Goal: Transaction & Acquisition: Purchase product/service

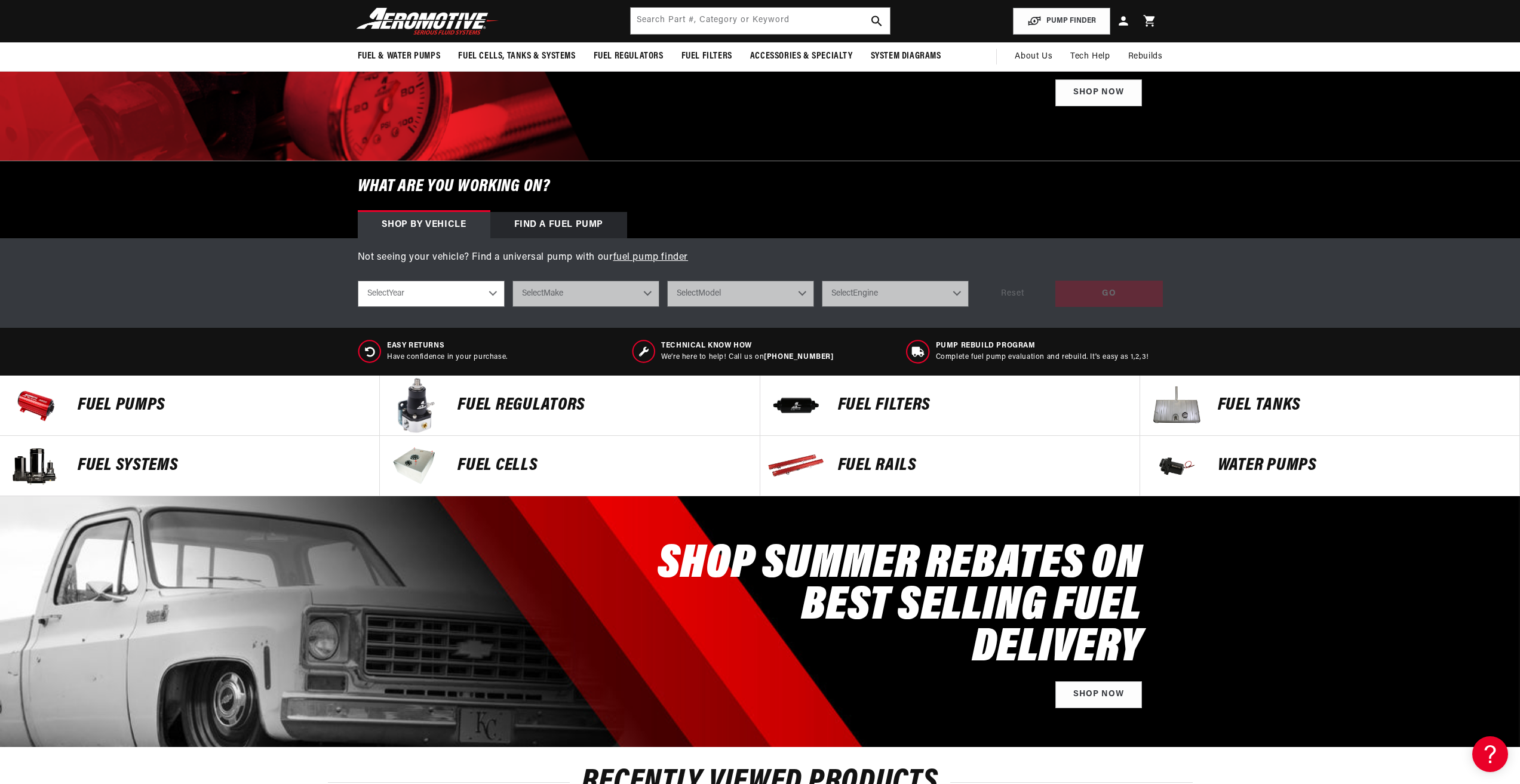
scroll to position [179, 0]
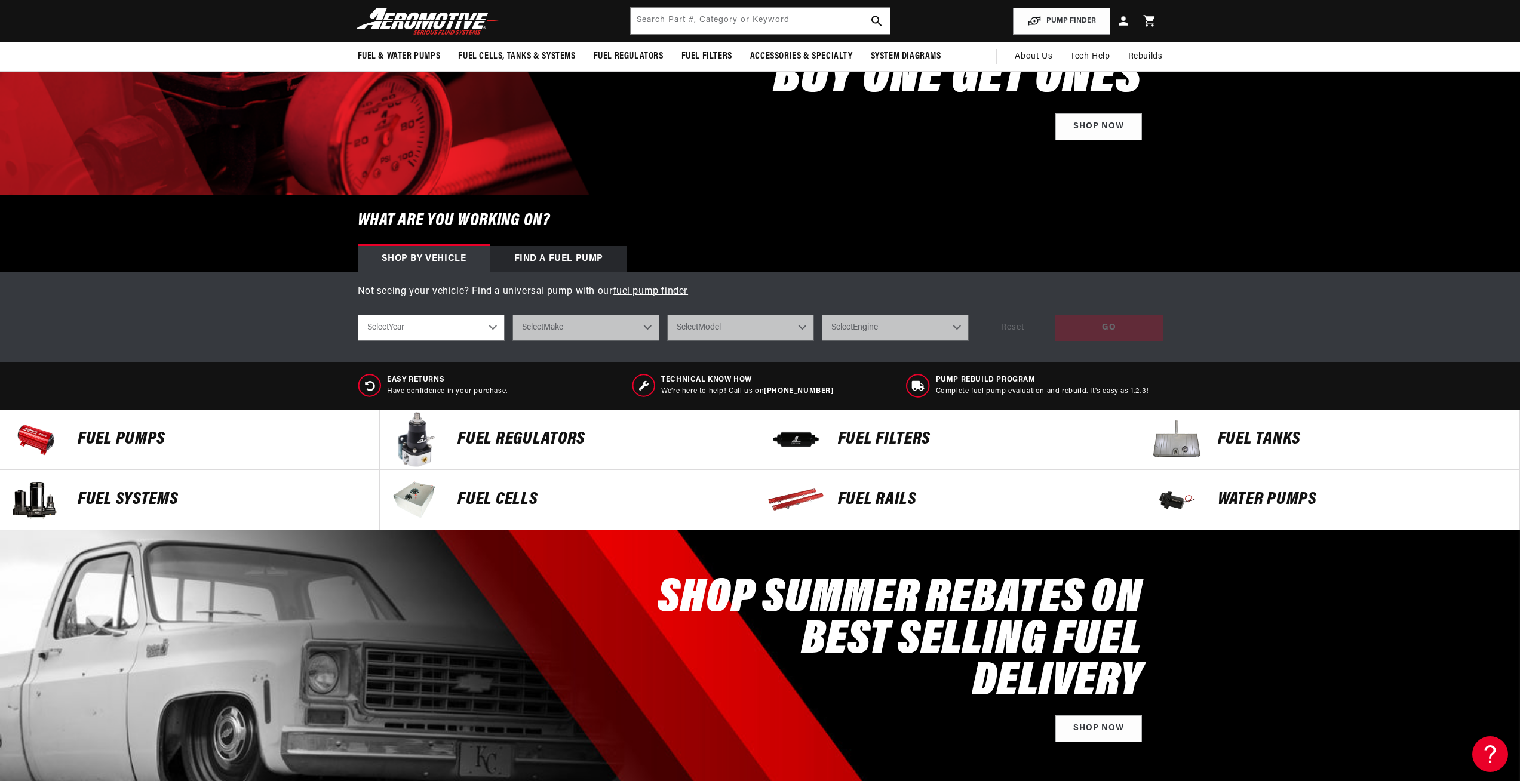
click at [563, 439] on p "FUEL REGULATORS" at bounding box center [602, 439] width 290 height 18
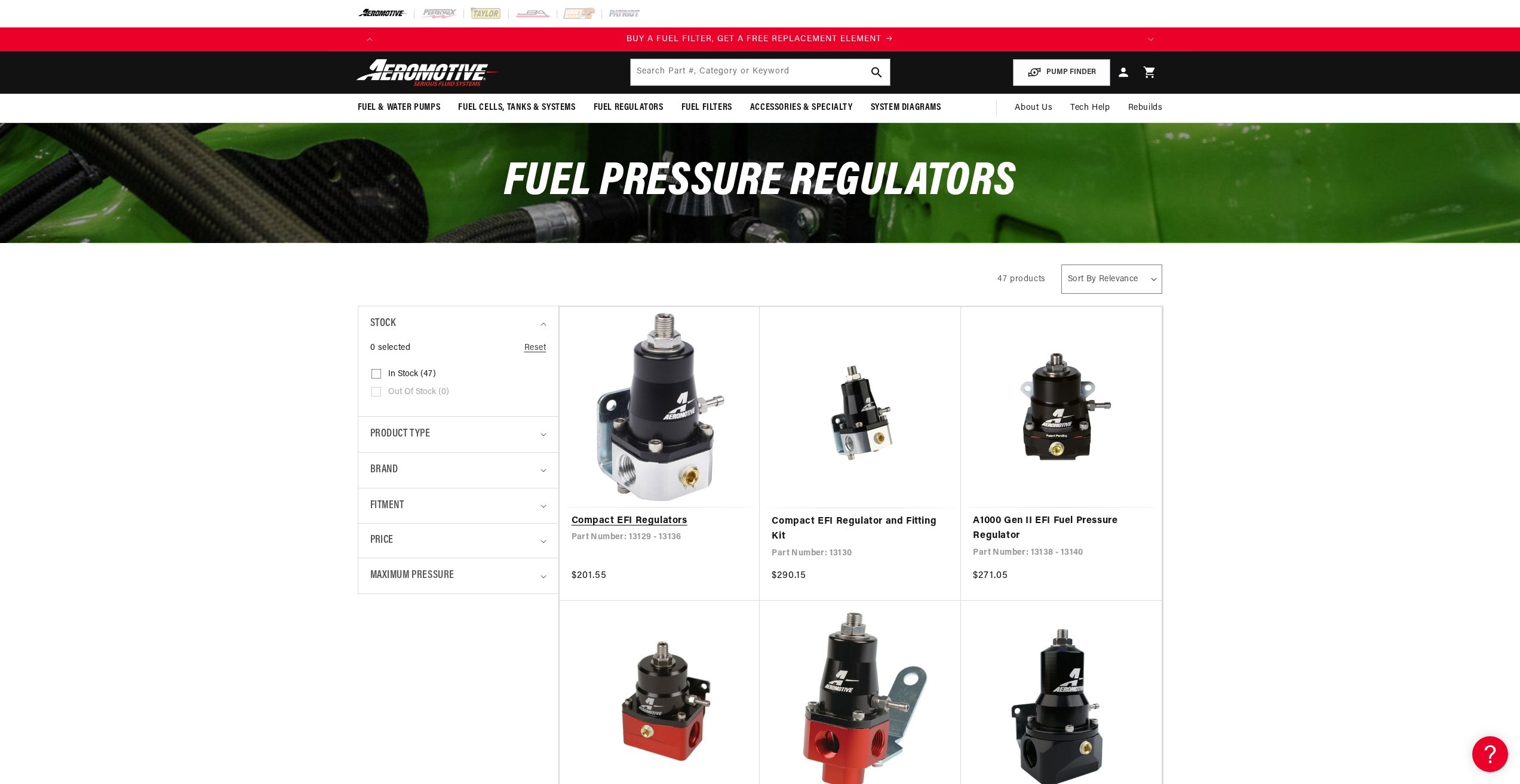
click at [704, 513] on link "Compact EFI Regulators" at bounding box center [660, 521] width 177 height 16
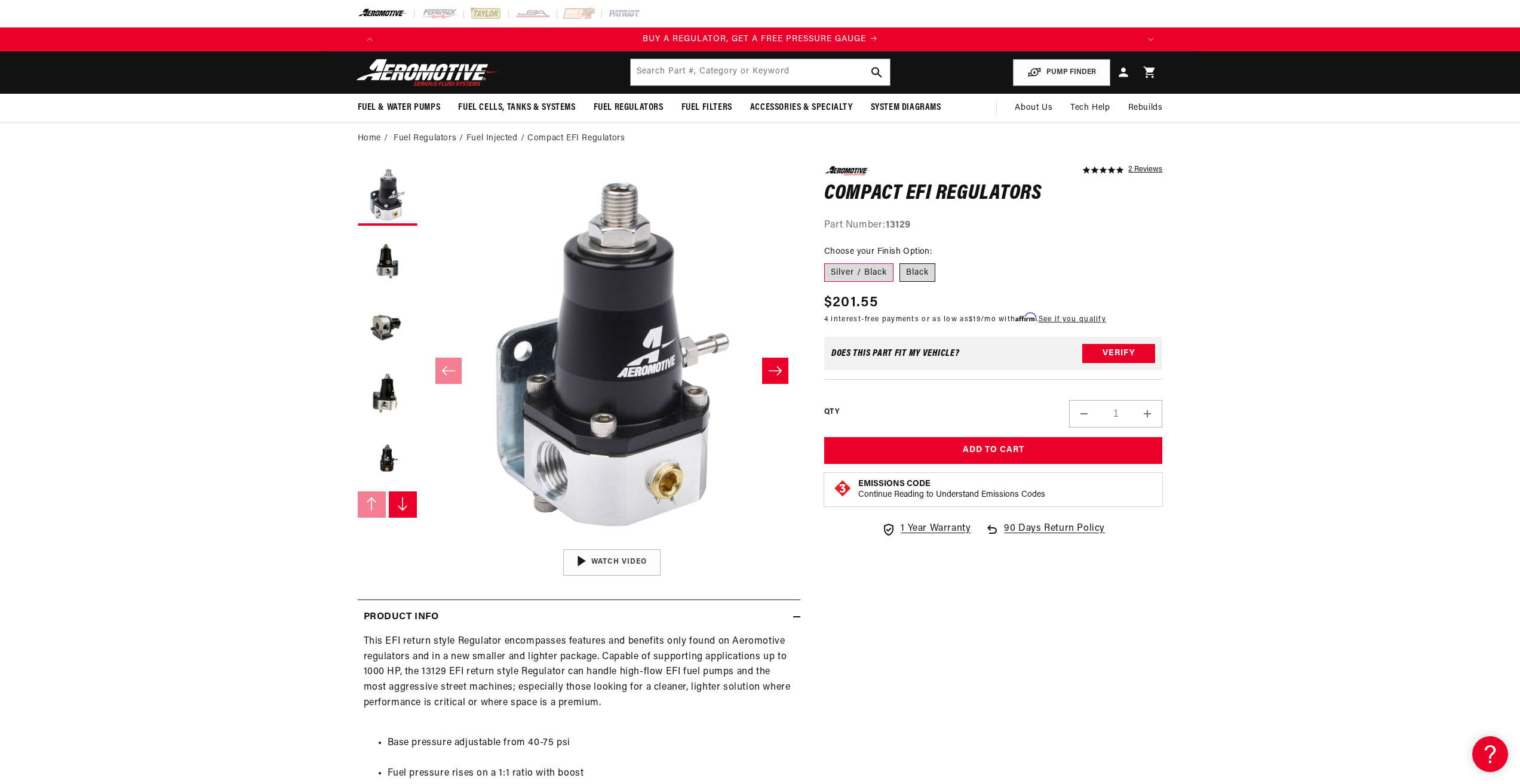
click at [916, 275] on label "Black" at bounding box center [917, 272] width 36 height 19
click at [900, 262] on input "Black" at bounding box center [899, 261] width 1 height 1
radio input "true"
click at [876, 271] on label "Silver / Black" at bounding box center [859, 272] width 69 height 19
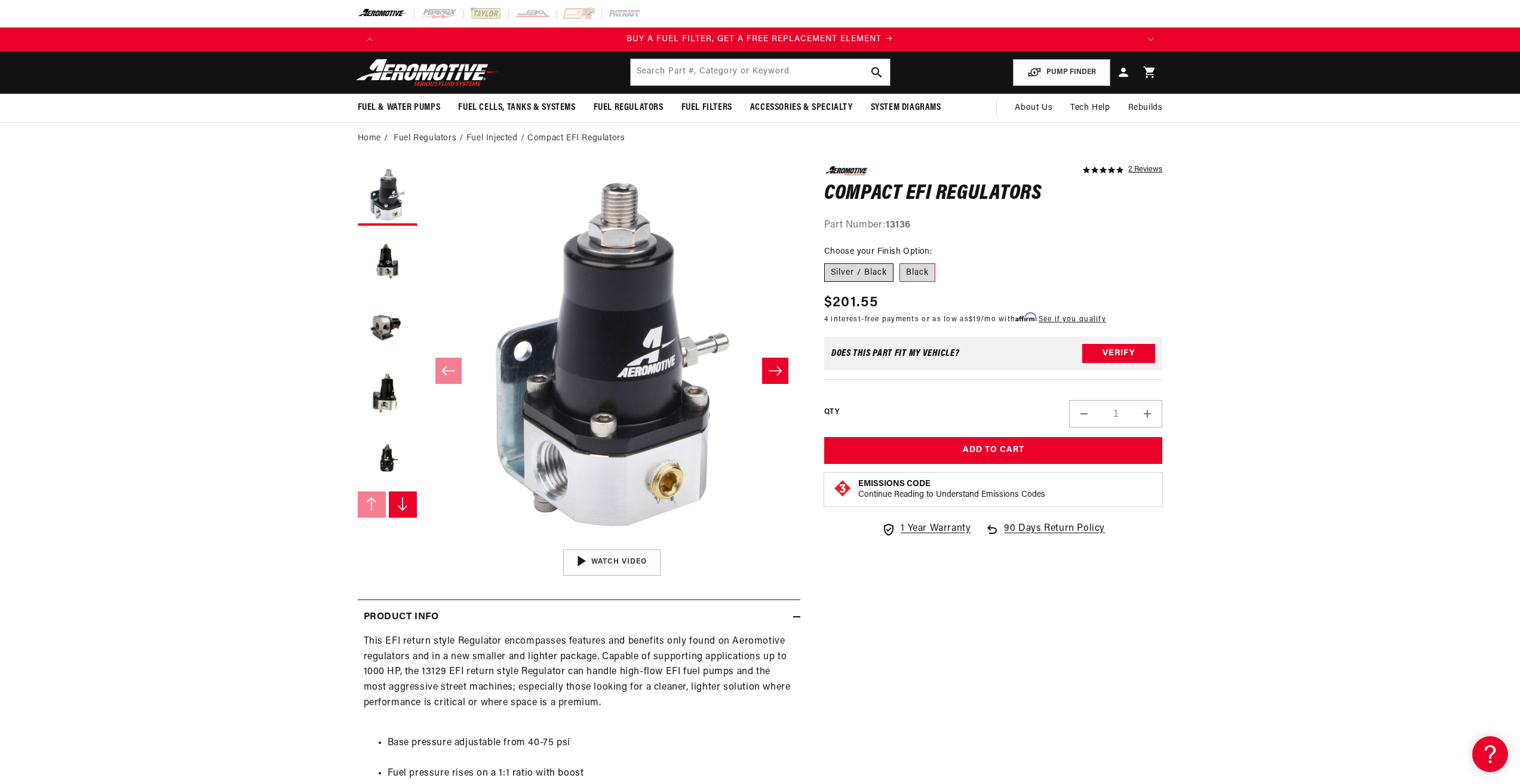
click at [828, 262] on input "Silver / Black" at bounding box center [827, 261] width 1 height 1
radio input "true"
click at [999, 440] on button "Add to Cart" at bounding box center [993, 450] width 339 height 27
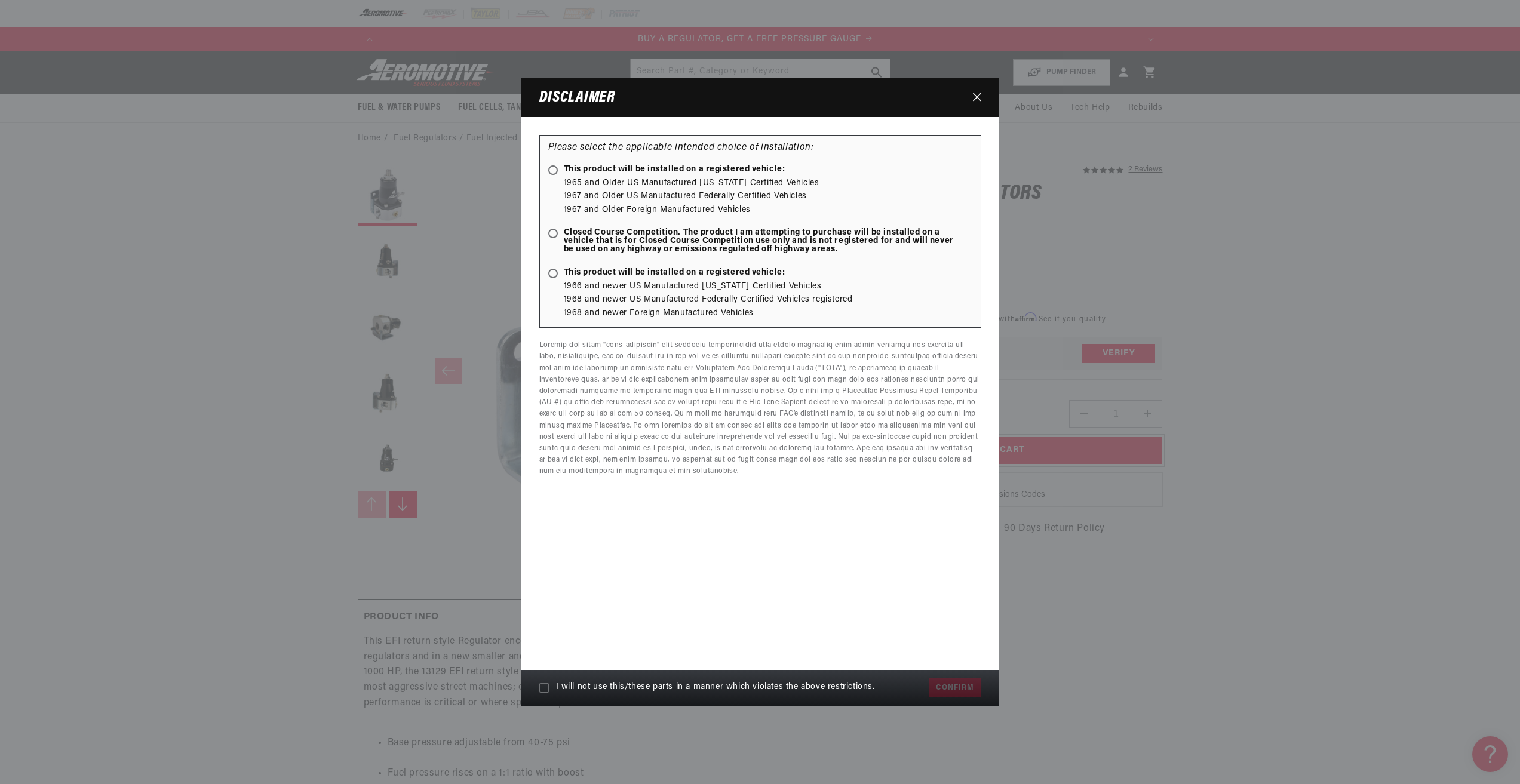
scroll to position [0, 0]
click at [687, 271] on span "This product will be installed on a registered vehicle:" at bounding box center [667, 272] width 237 height 8
click at [559, 271] on input "This product will be installed on a registered vehicle:" at bounding box center [555, 274] width 8 height 8
radio input "true"
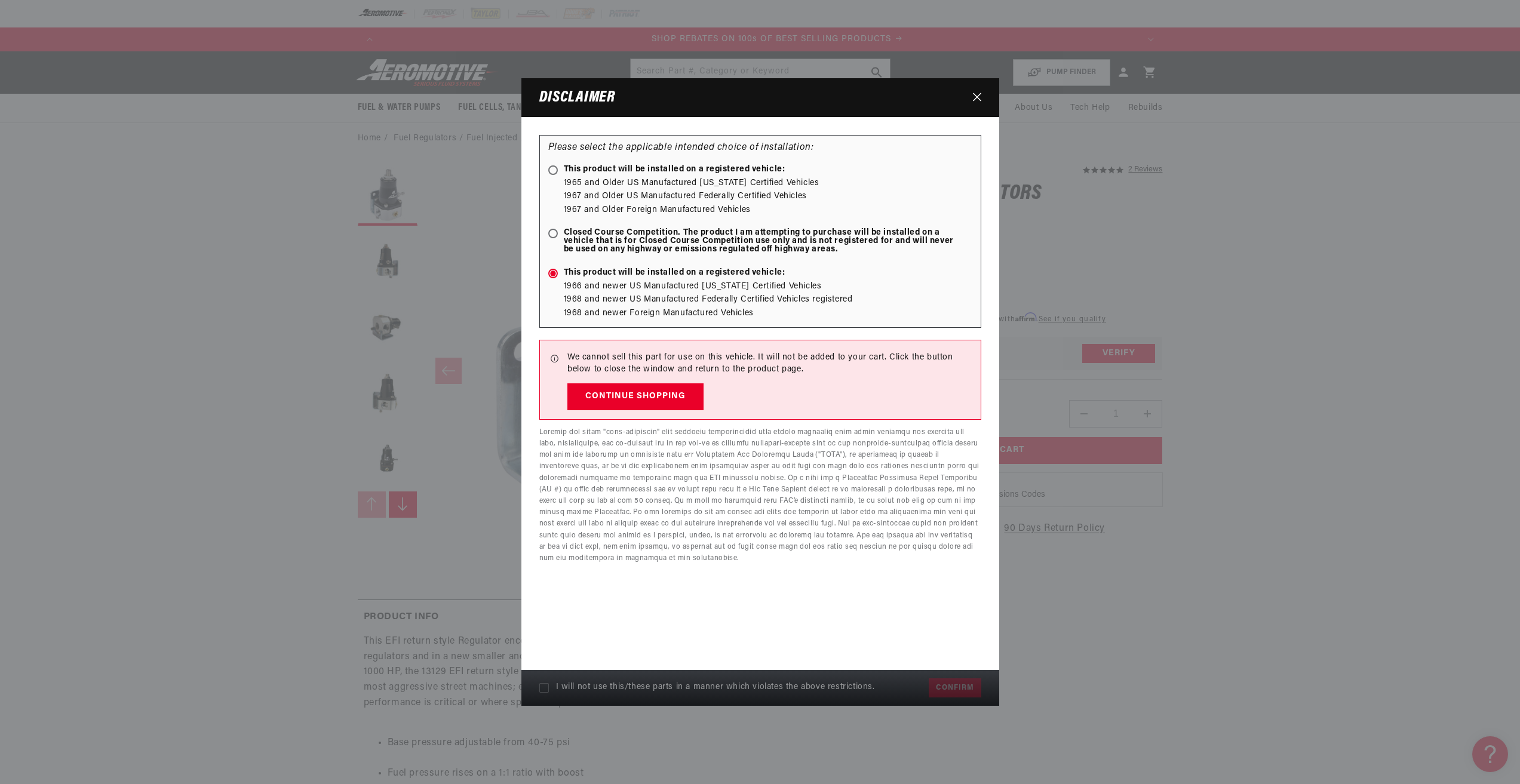
scroll to position [0, 1514]
click at [658, 235] on span "Closed Course Competition. The product I am attempting to purchase will be inst…" at bounding box center [754, 241] width 412 height 25
click at [559, 235] on input "Closed Course Competition. The product I am attempting to purchase will be inst…" at bounding box center [555, 234] width 8 height 8
radio input "true"
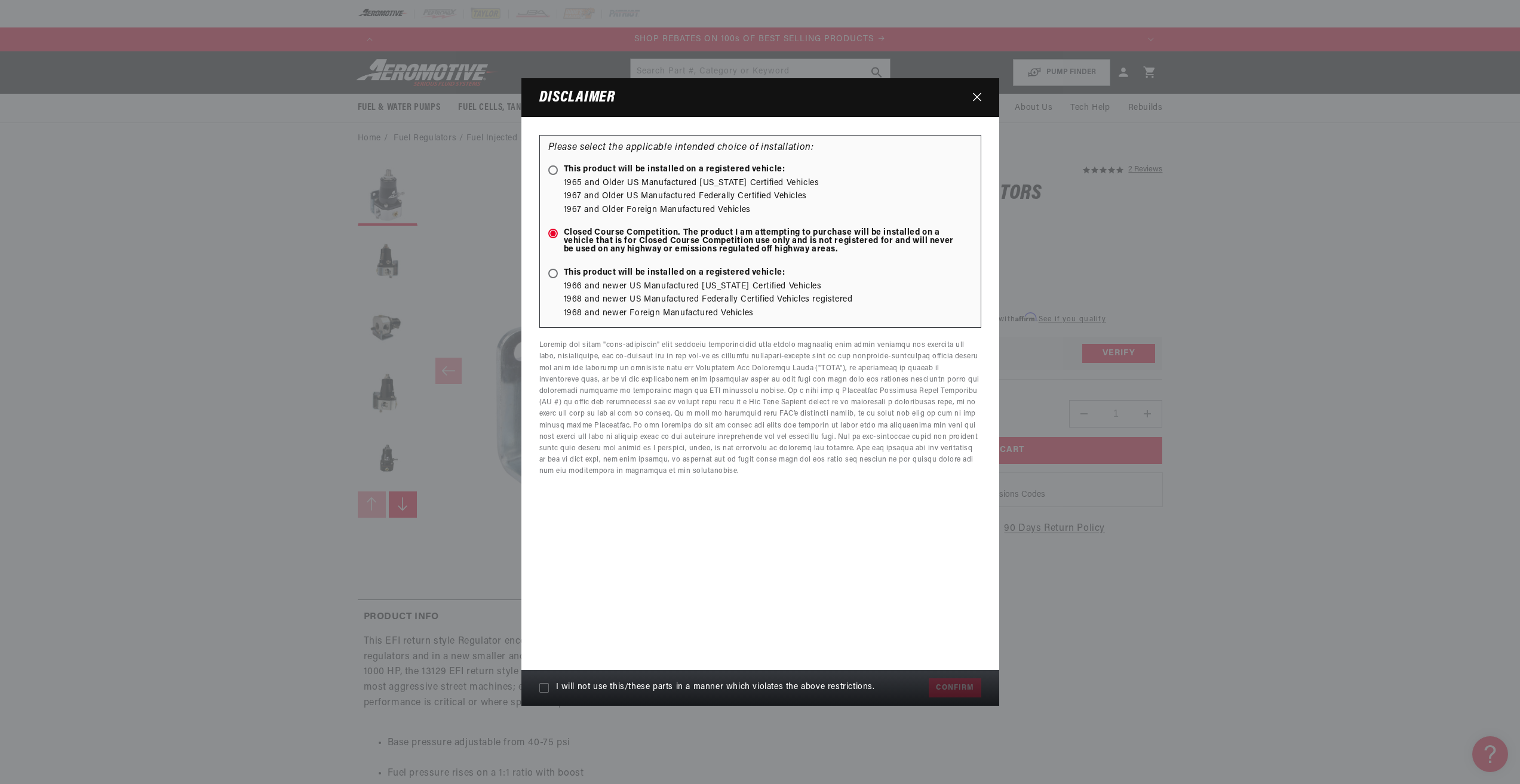
click at [692, 690] on span "I will not use this/these parts in a manner which violates the above restrictio…" at bounding box center [715, 687] width 319 height 9
click at [549, 690] on input "I will not use this/these parts in a manner which violates the above restrictio…" at bounding box center [544, 687] width 9 height 9
checkbox input "true"
click at [939, 690] on button "Confirm" at bounding box center [954, 688] width 52 height 19
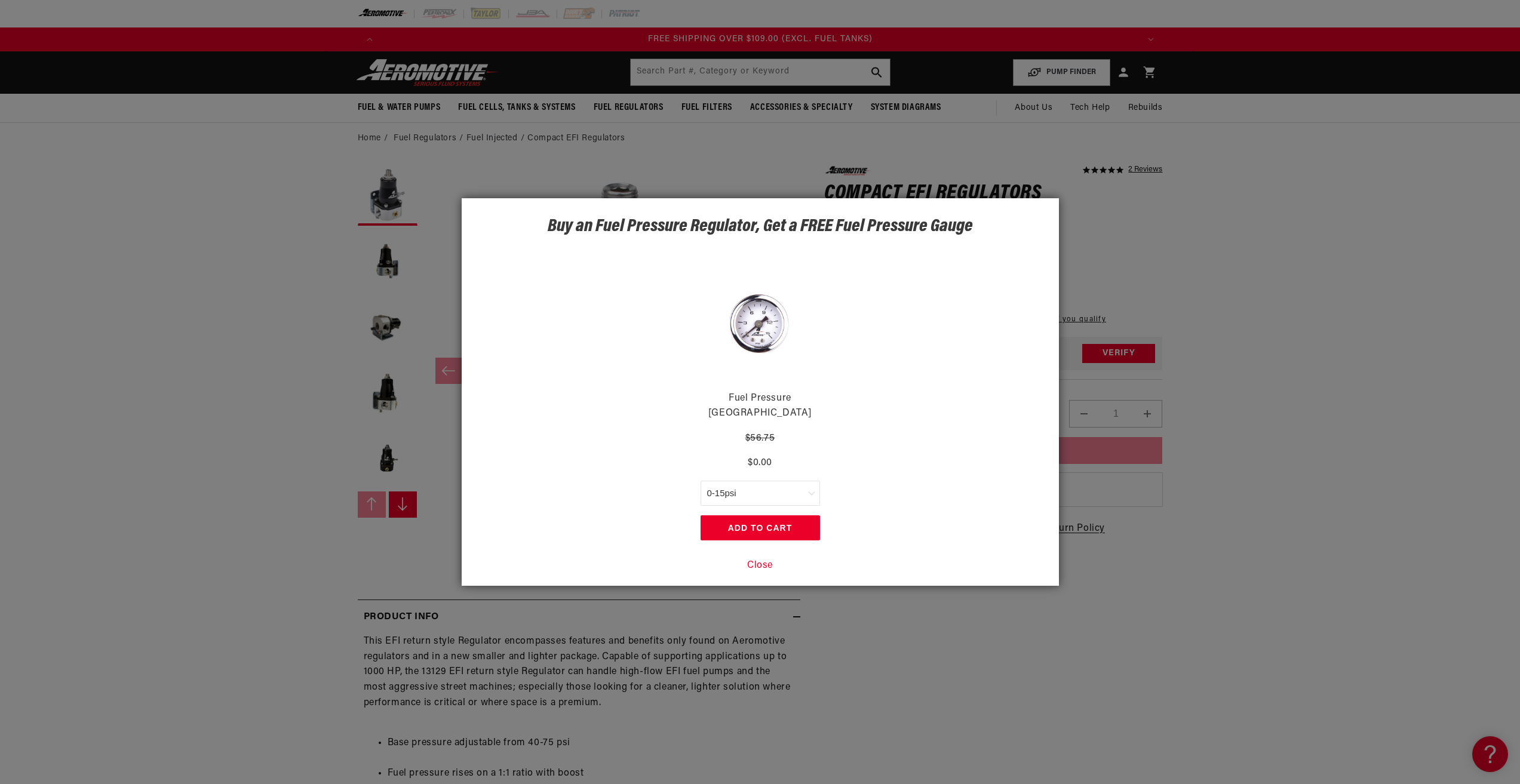
click at [788, 484] on select "0-15psi 0-100psi" at bounding box center [760, 493] width 120 height 25
select select "47675259748652"
click at [701, 481] on select "0-15psi 0-100psi" at bounding box center [760, 493] width 120 height 25
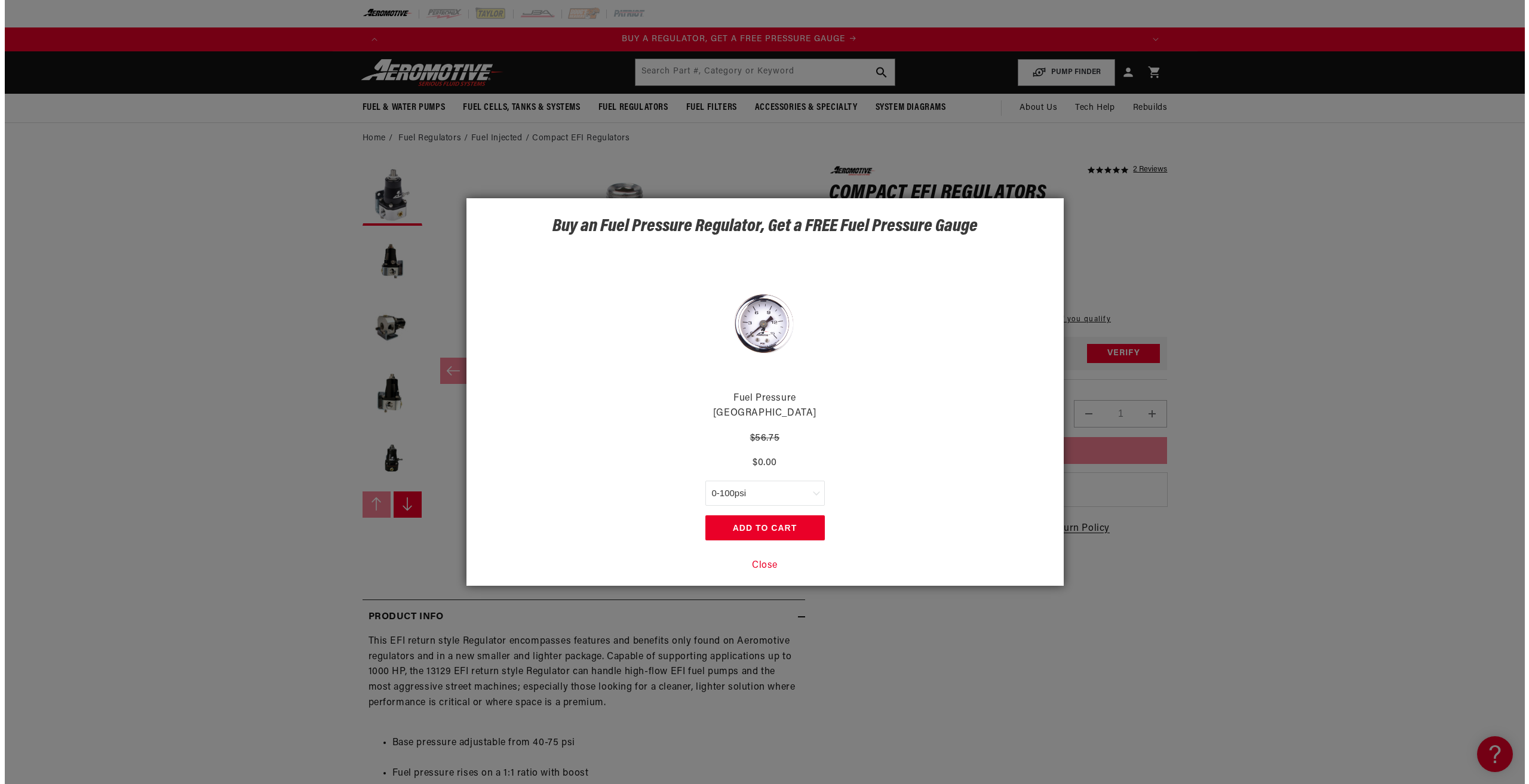
scroll to position [0, 0]
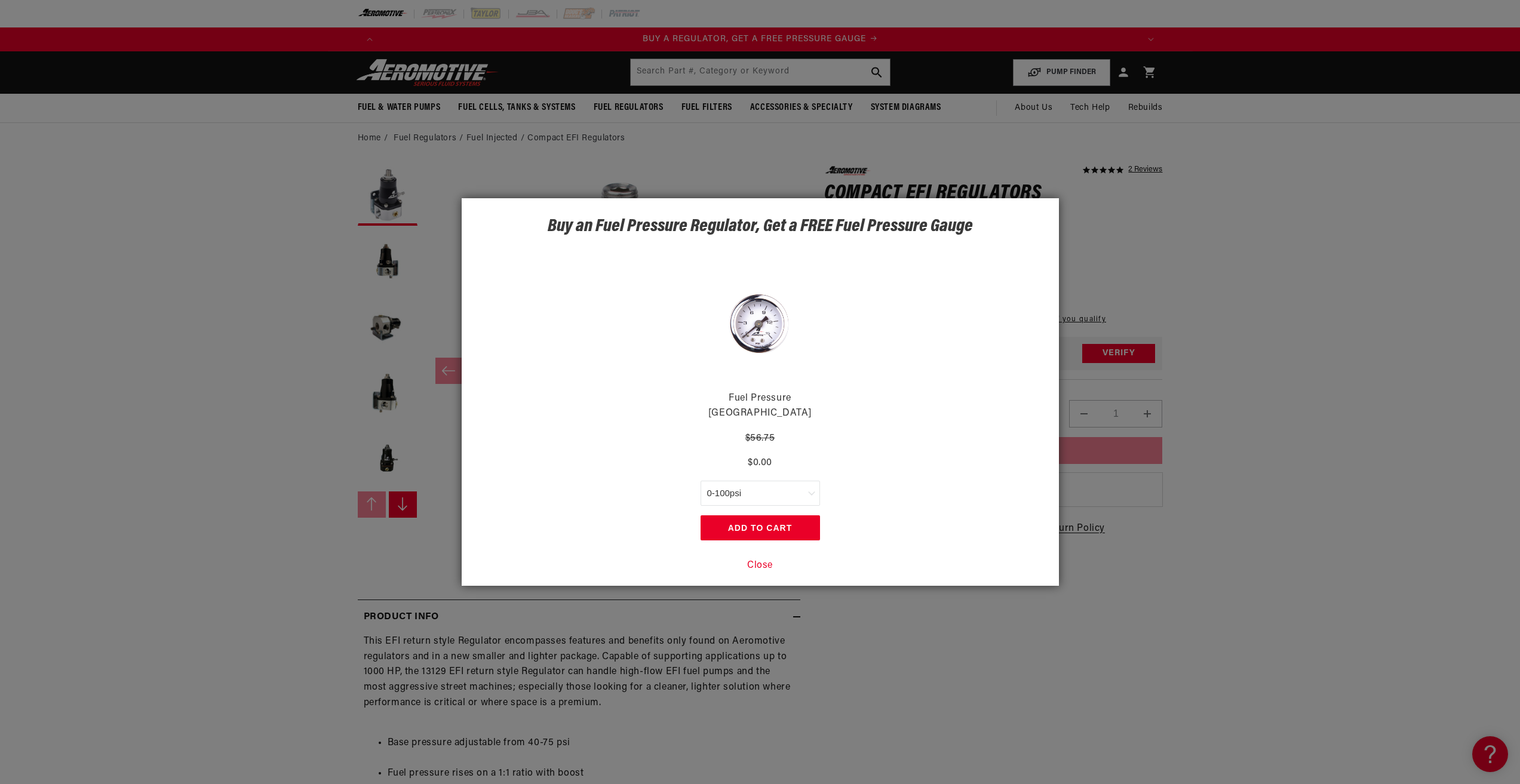
click at [799, 523] on button "Add to Cart" at bounding box center [760, 528] width 120 height 25
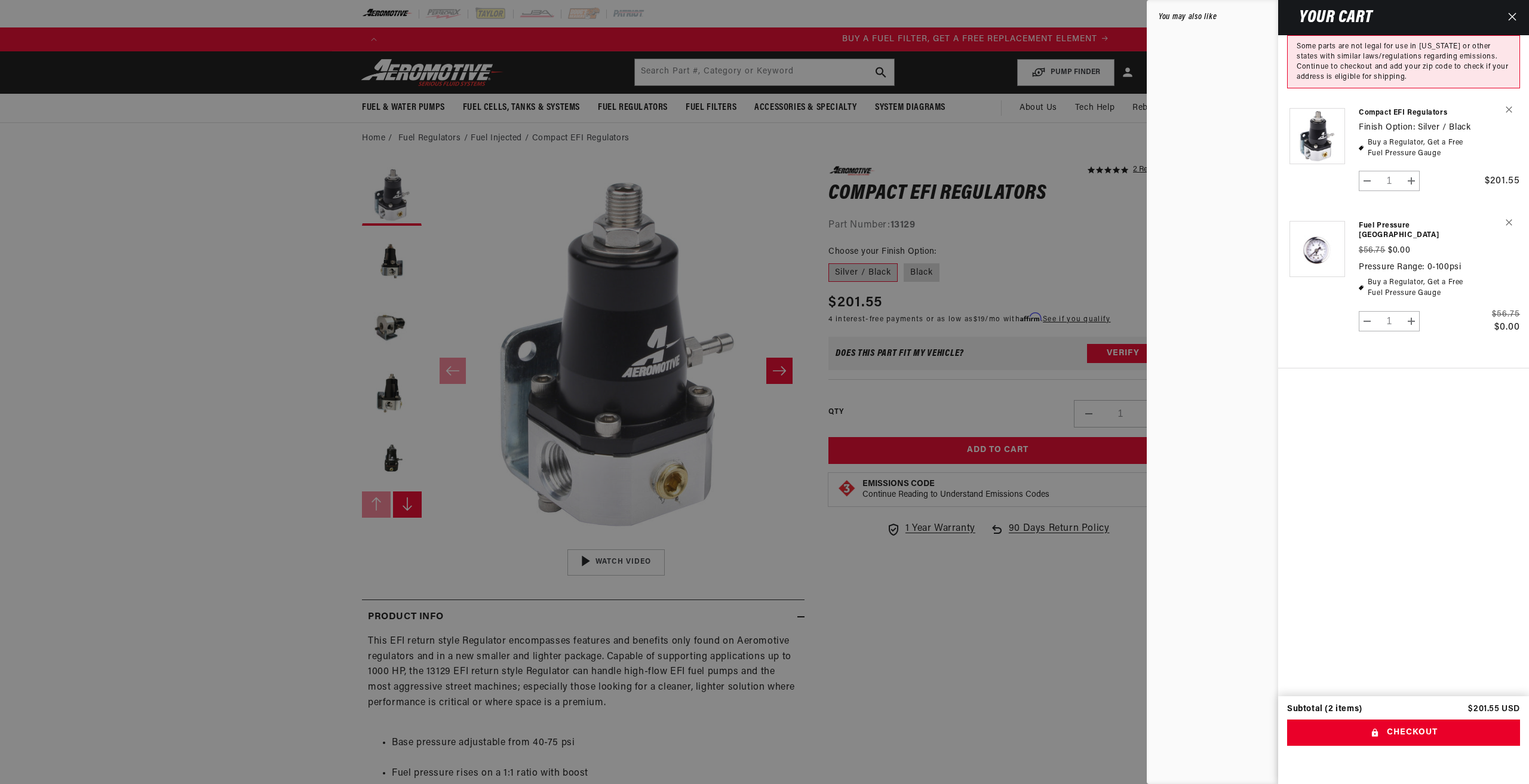
scroll to position [0, 670]
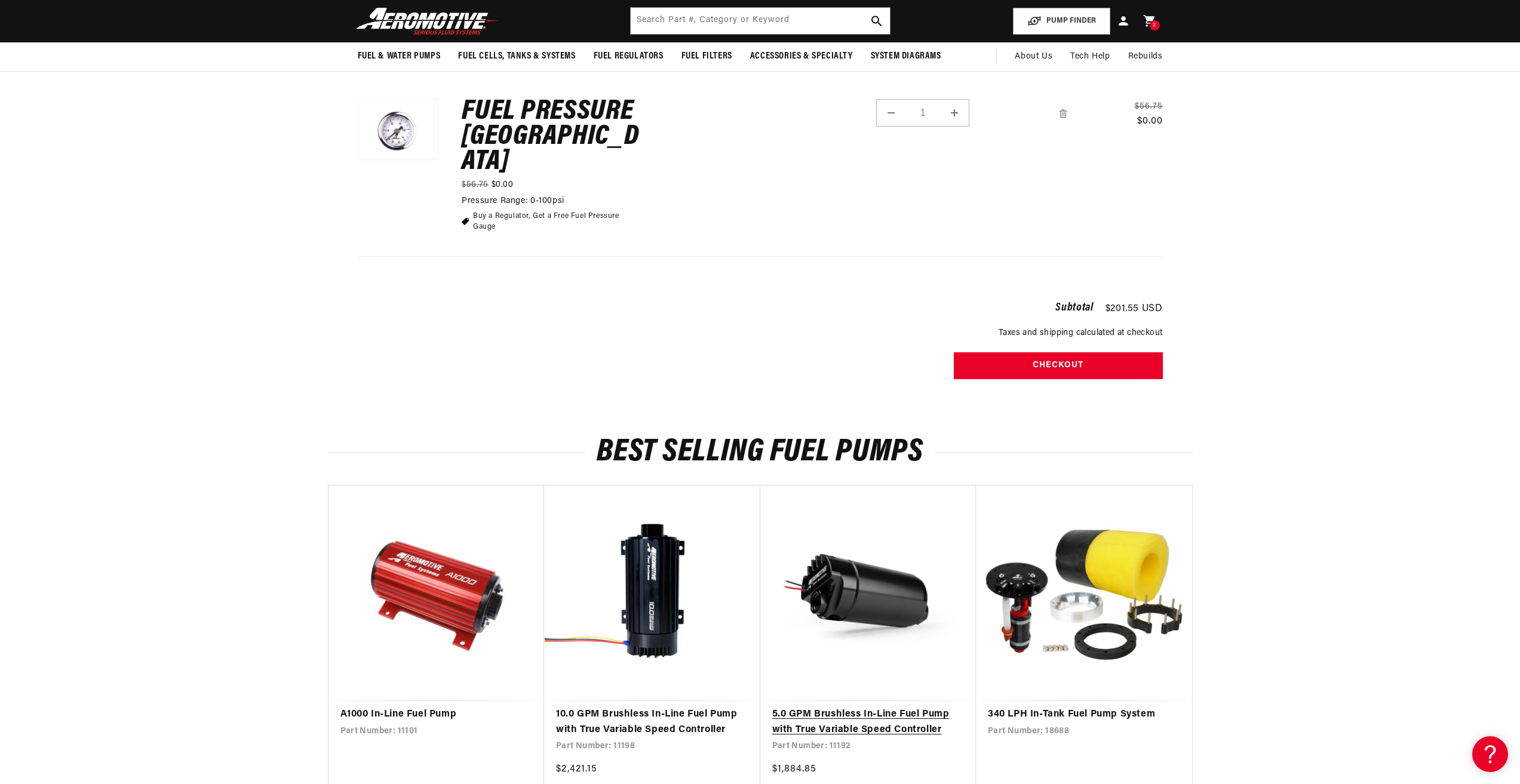
scroll to position [298, 0]
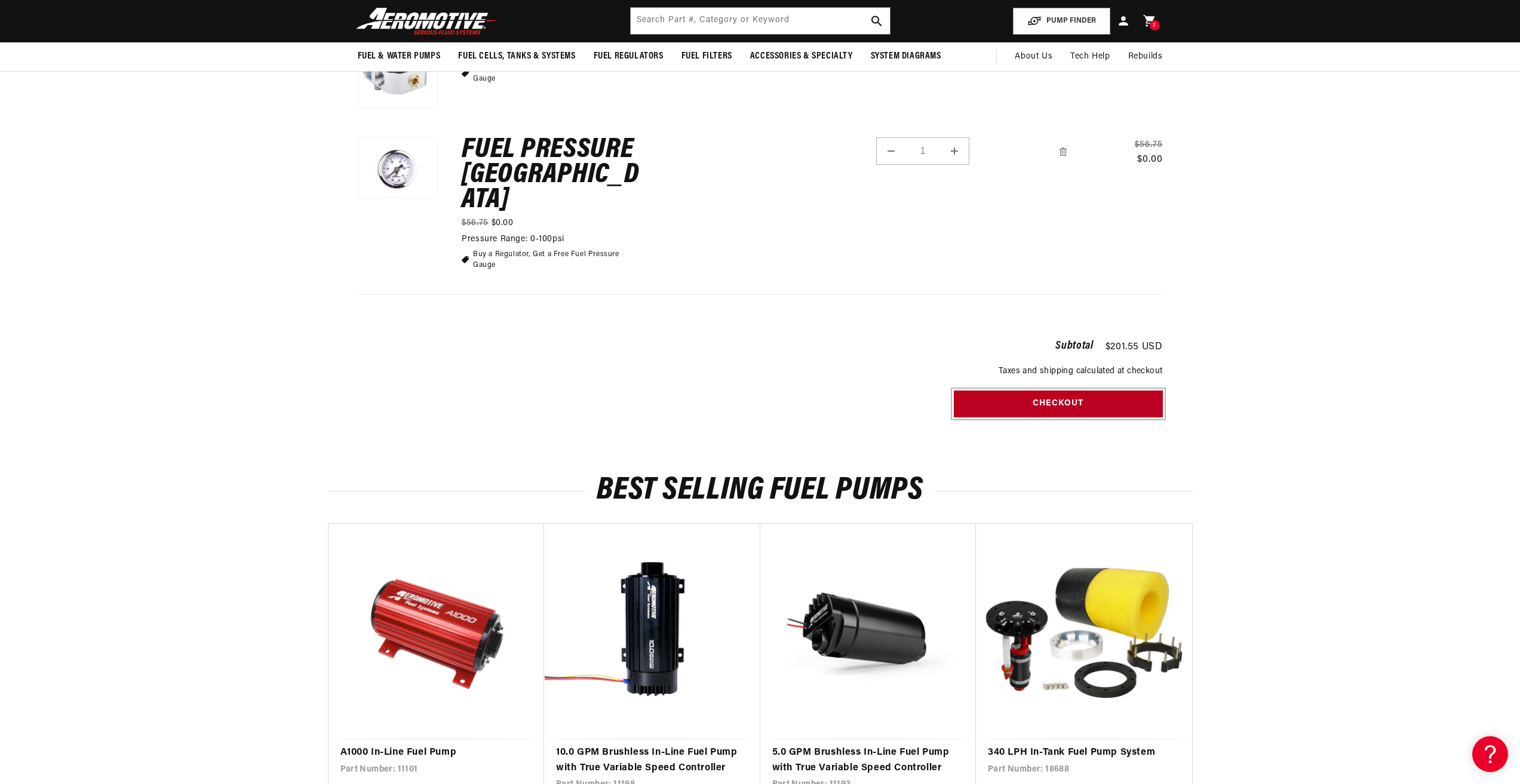
click at [998, 390] on button "Checkout" at bounding box center [1058, 403] width 209 height 27
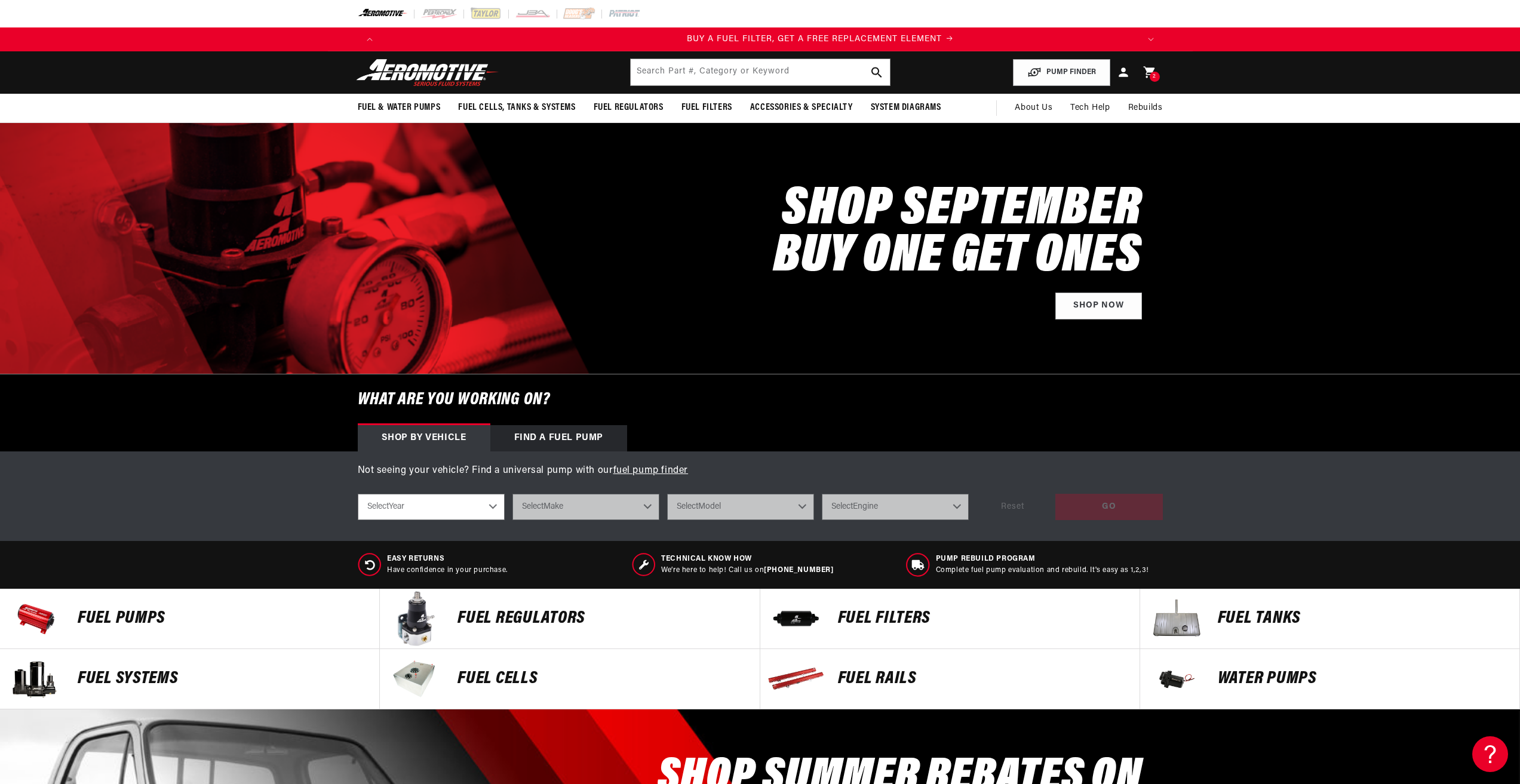
scroll to position [0, 757]
